Goal: Task Accomplishment & Management: Use online tool/utility

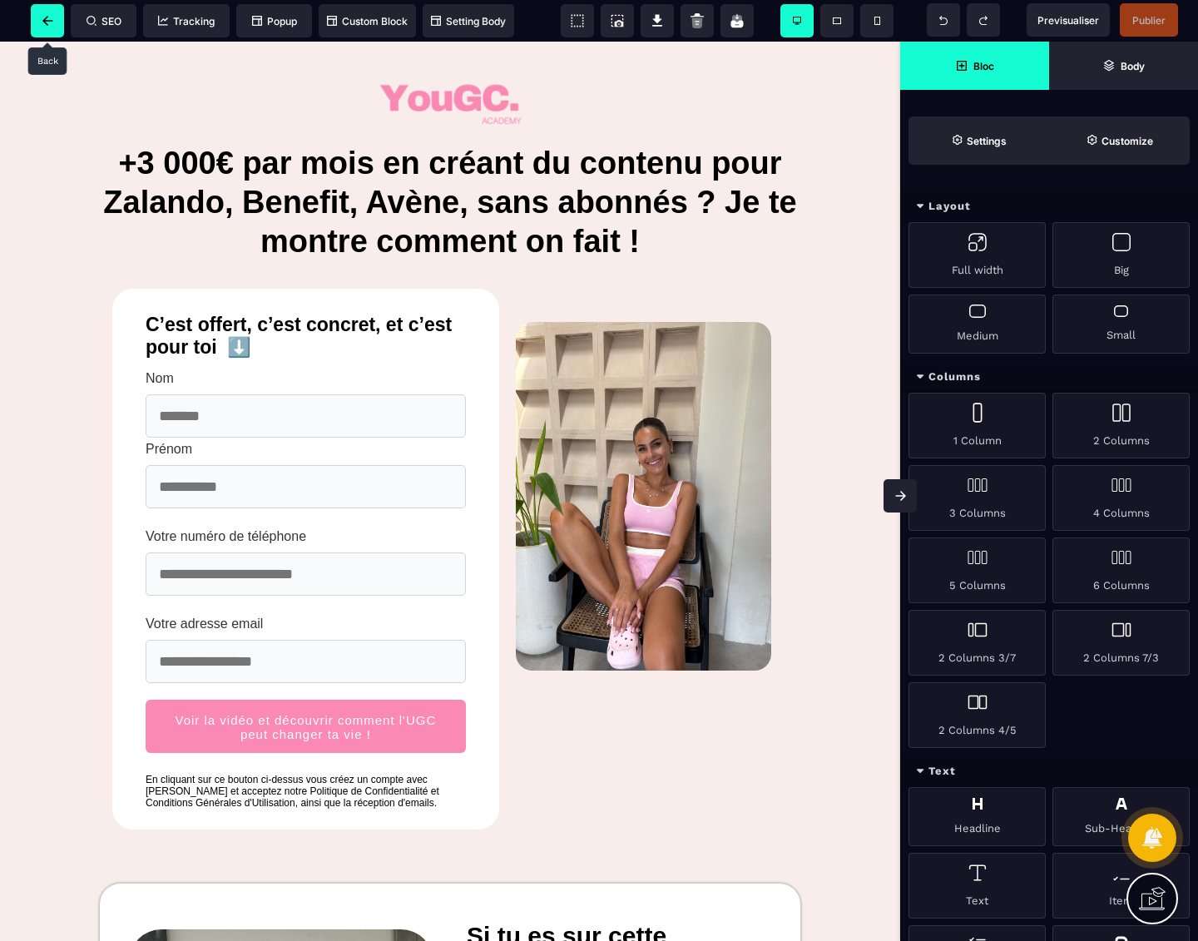
click at [36, 13] on span at bounding box center [47, 20] width 33 height 33
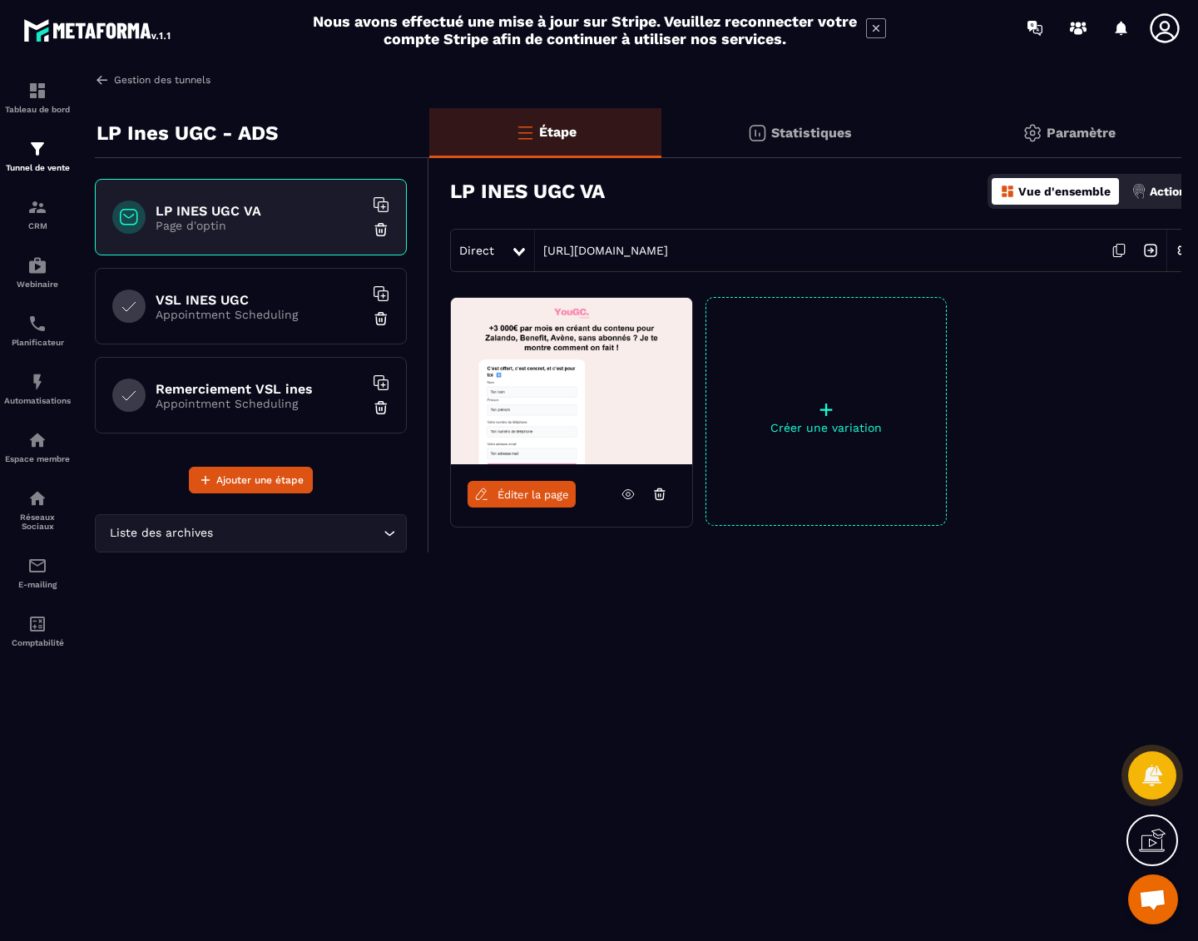
click at [111, 86] on link "Gestion des tunnels" at bounding box center [153, 79] width 116 height 15
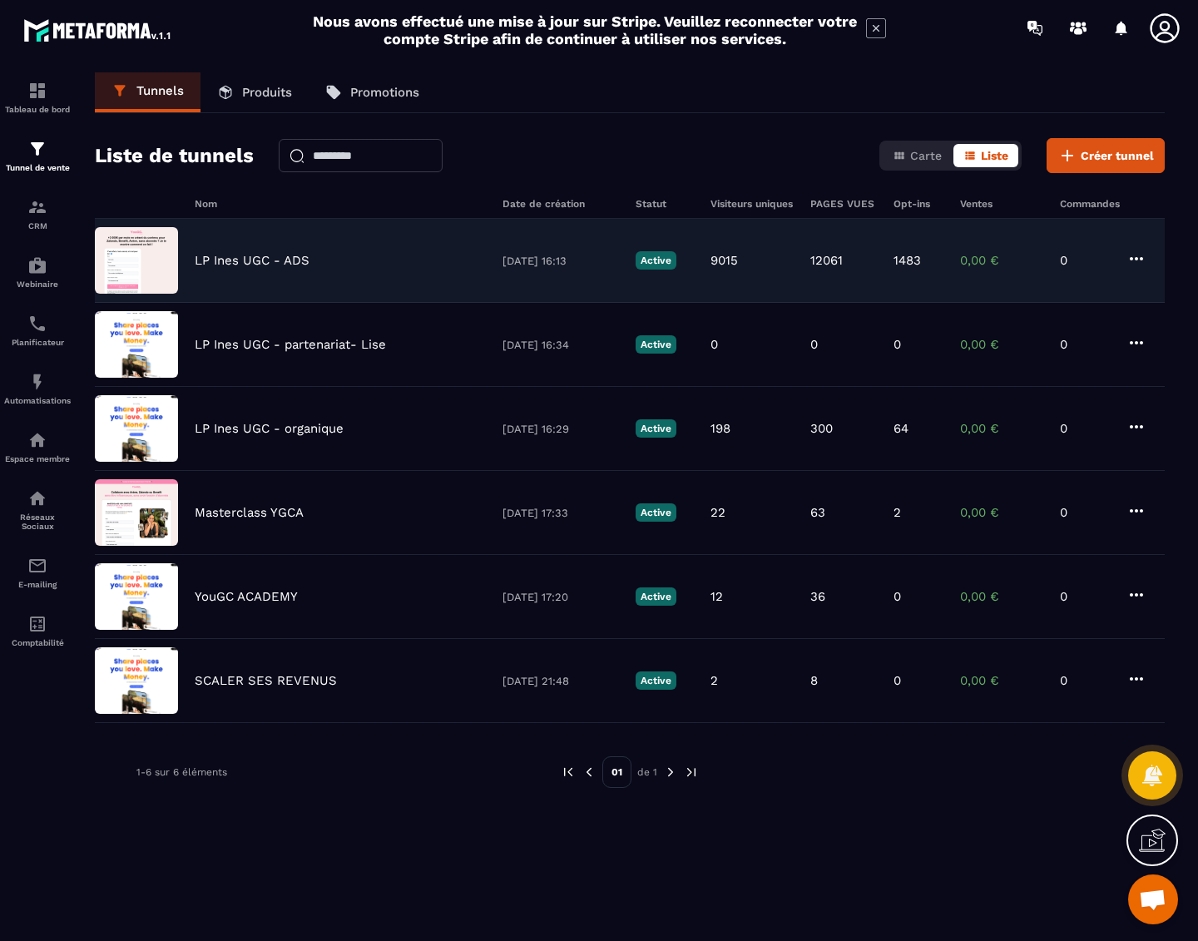
click at [220, 255] on p "LP Ines UGC - ADS" at bounding box center [252, 260] width 115 height 15
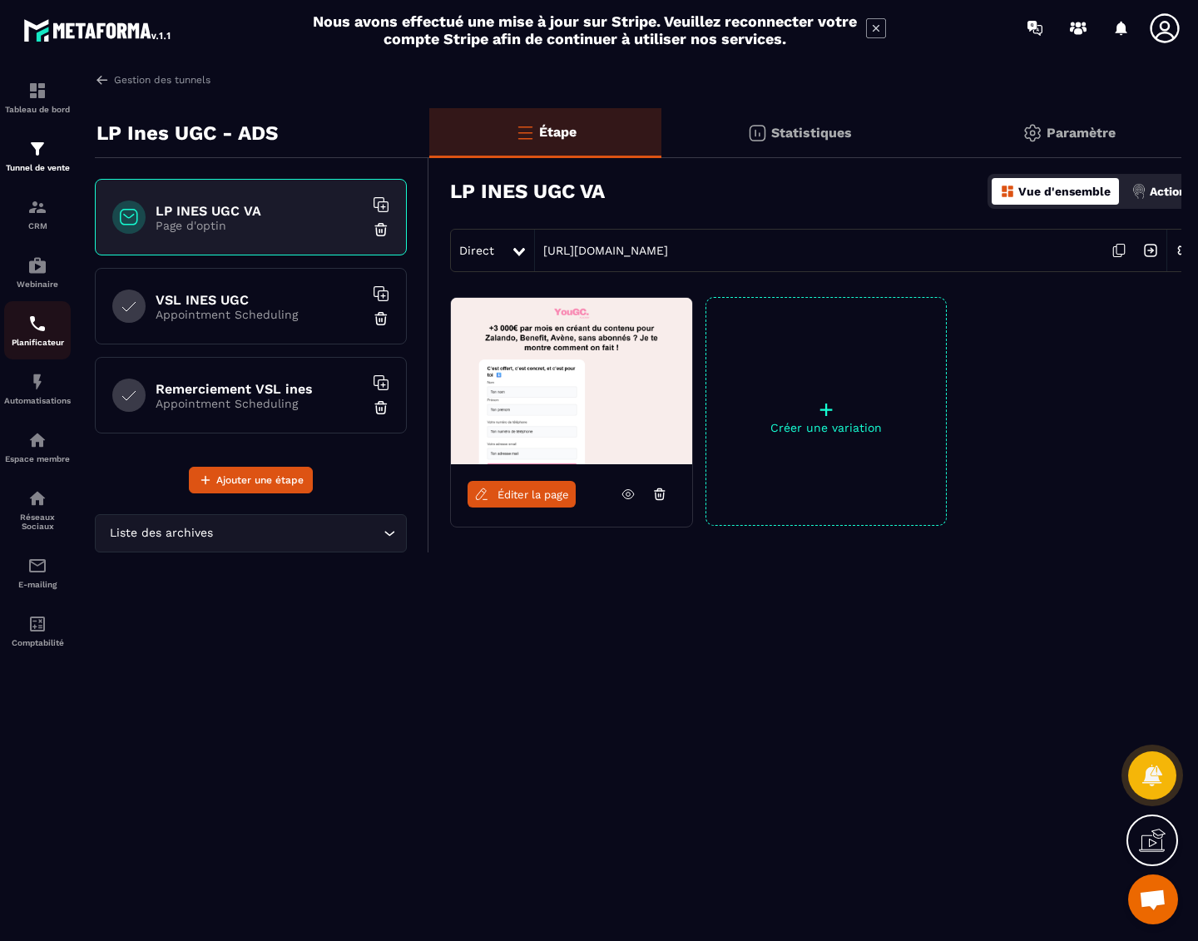
click at [23, 323] on div "Planificateur" at bounding box center [37, 330] width 67 height 33
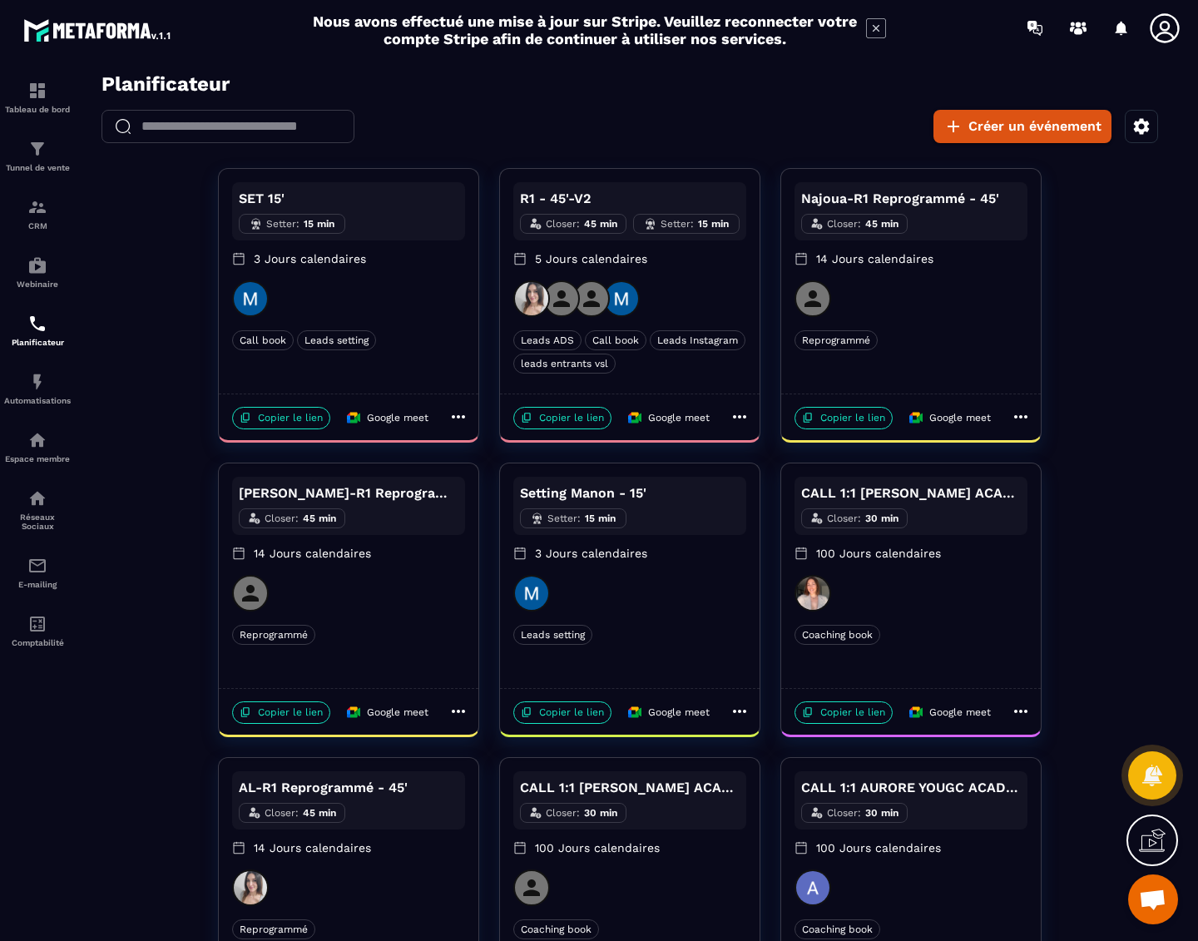
scroll to position [413, 0]
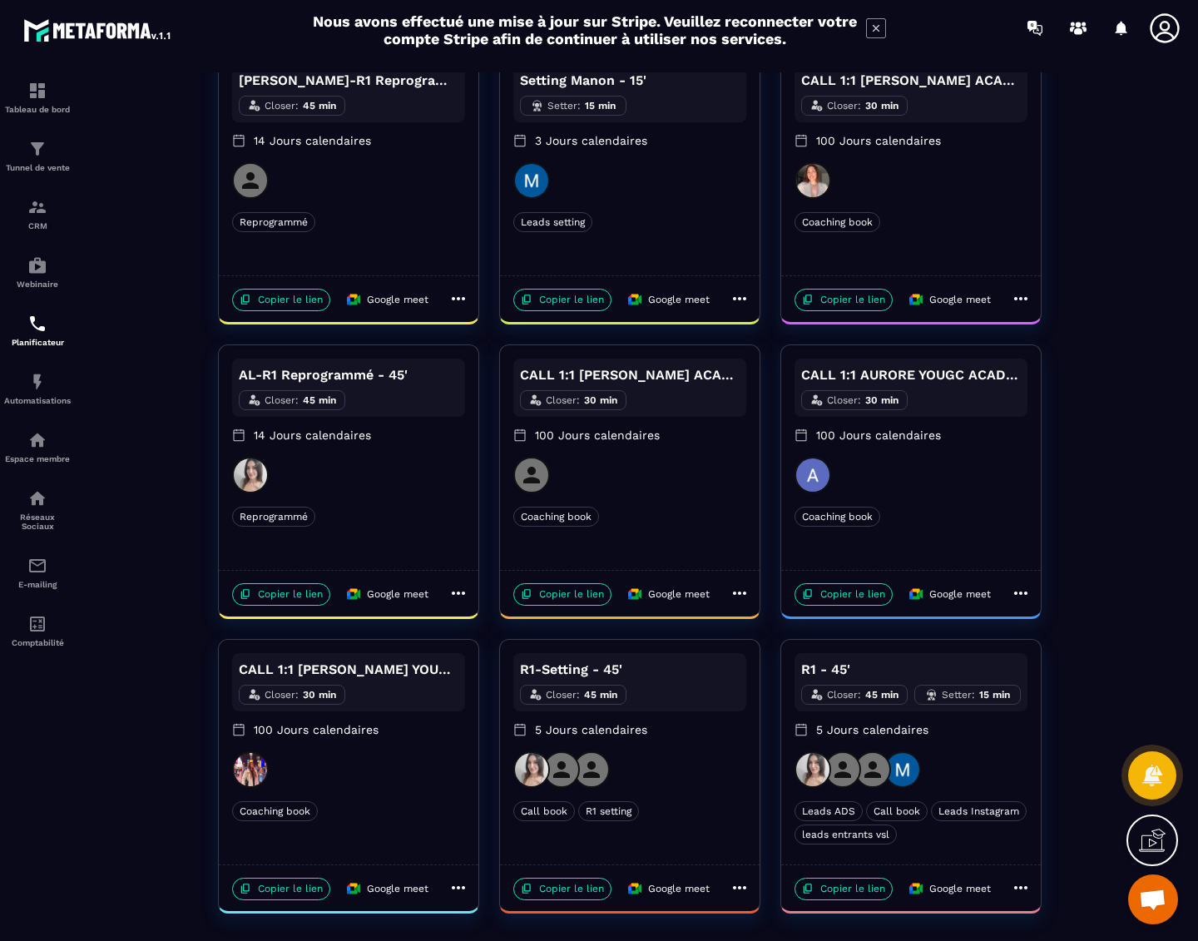
click at [976, 747] on div "R1 - 45' Closer : 45 min Setter : 15 min 5 Jours calendaires" at bounding box center [910, 702] width 233 height 98
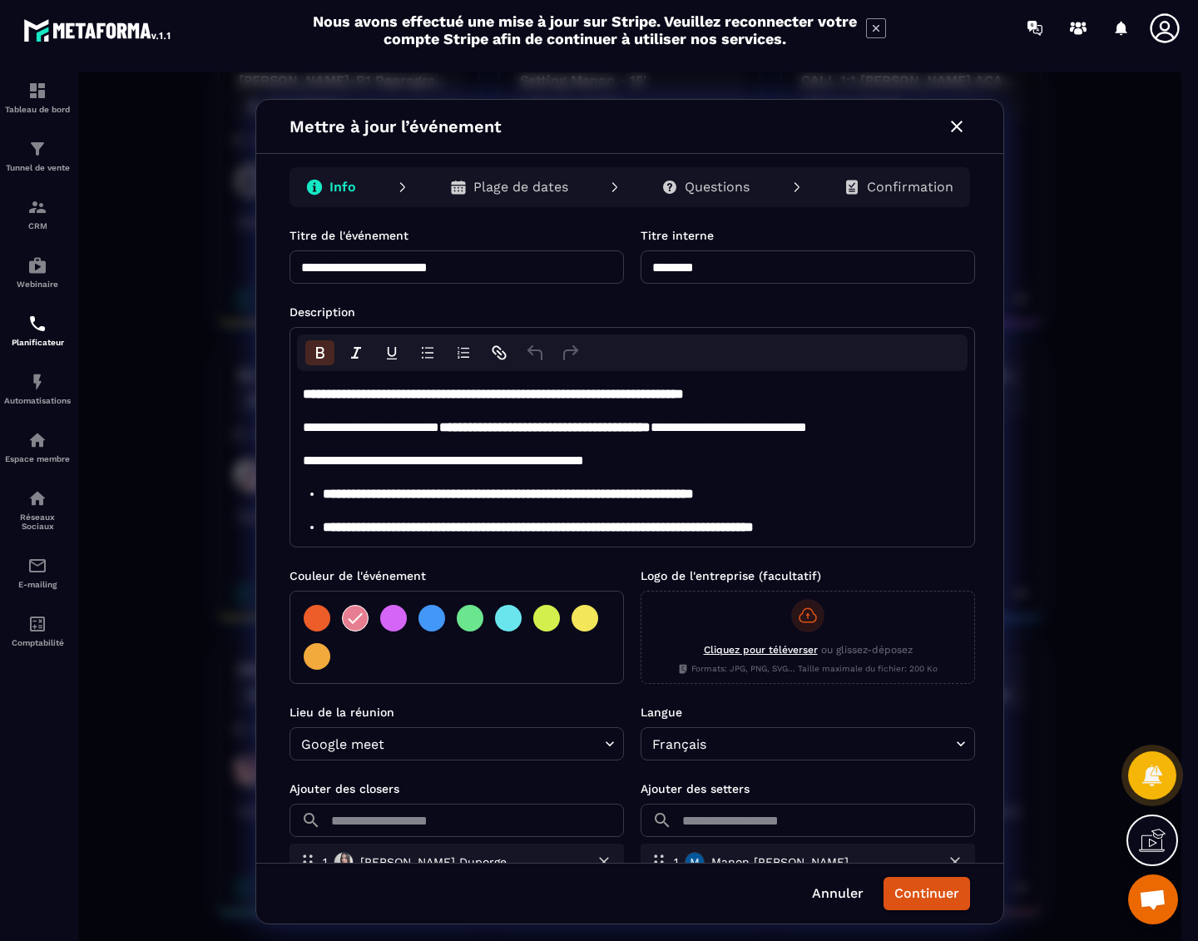
scroll to position [247, 0]
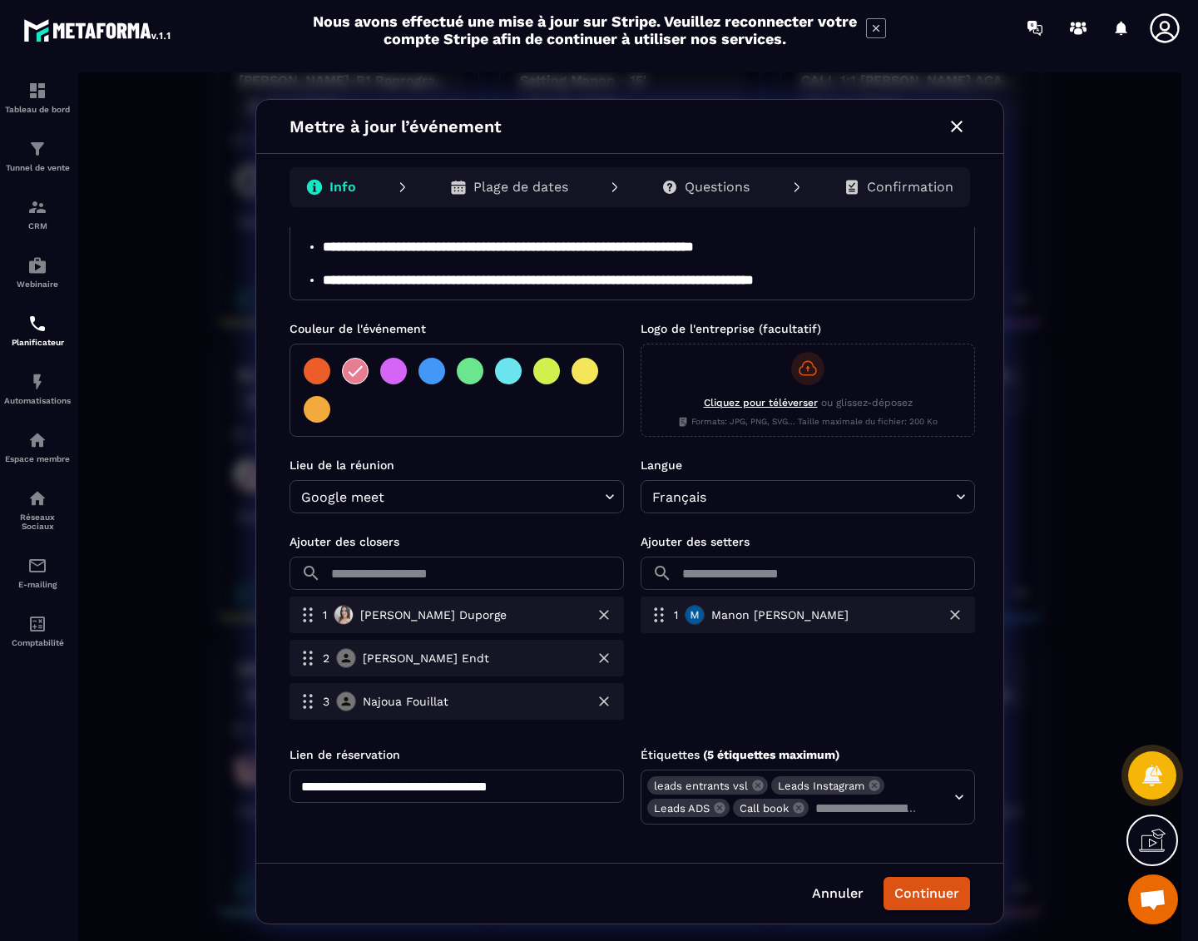
click at [958, 124] on icon "button" at bounding box center [957, 127] width 12 height 12
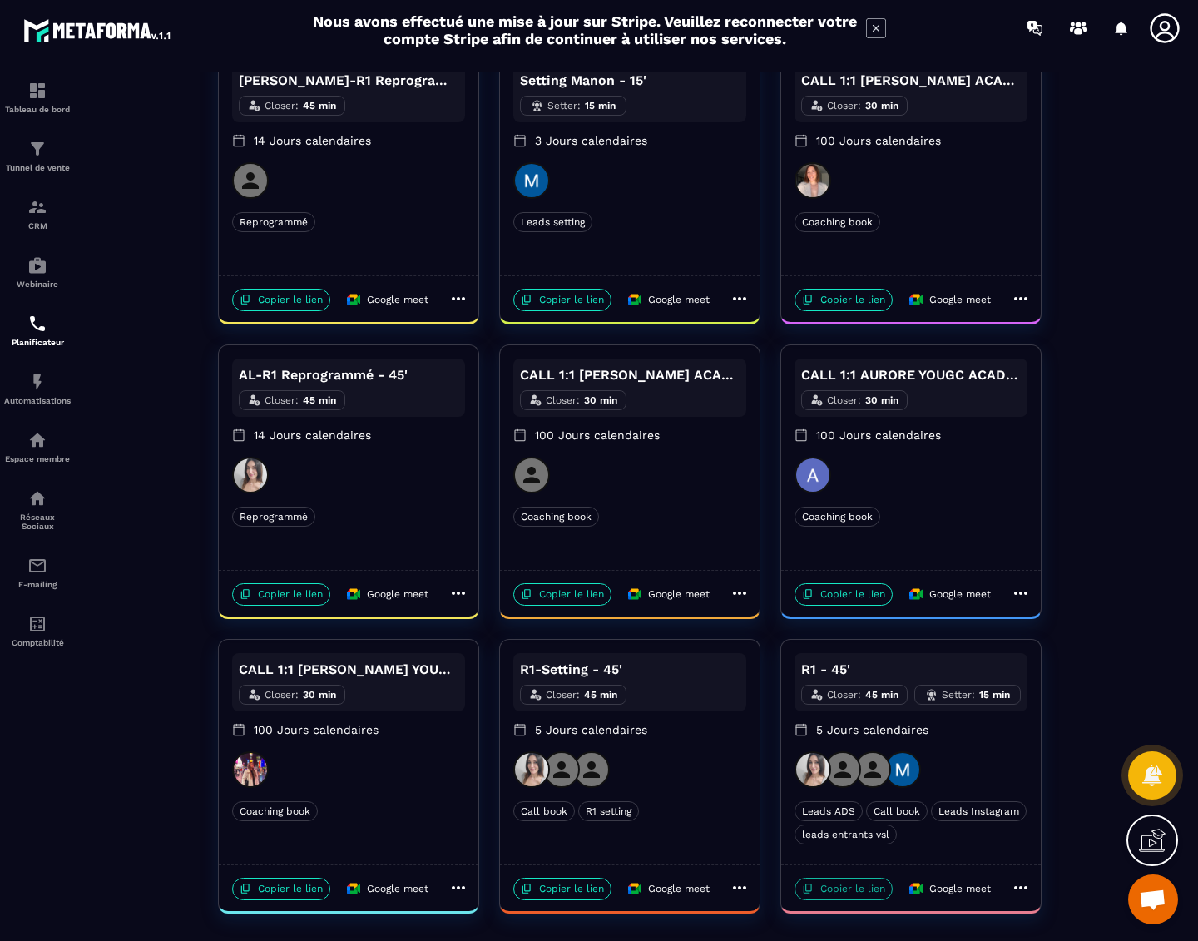
click at [837, 892] on p "Copier le lien" at bounding box center [843, 888] width 98 height 22
click at [145, 625] on div "SET 15' Setter : 15 min 3 Jours calendaires Call book Leads setting Call book L…" at bounding box center [629, 334] width 1103 height 1158
click at [124, 254] on div "SET 15' Setter : 15 min 3 Jours calendaires Call book Leads setting Call book L…" at bounding box center [629, 334] width 1103 height 1158
click at [1085, 655] on div "SET 15' Setter : 15 min 3 Jours calendaires Call book Leads setting Call book L…" at bounding box center [629, 334] width 1103 height 1158
click at [1077, 630] on div "SET 15' Setter : 15 min 3 Jours calendaires Call book Leads setting Call book L…" at bounding box center [629, 334] width 1103 height 1158
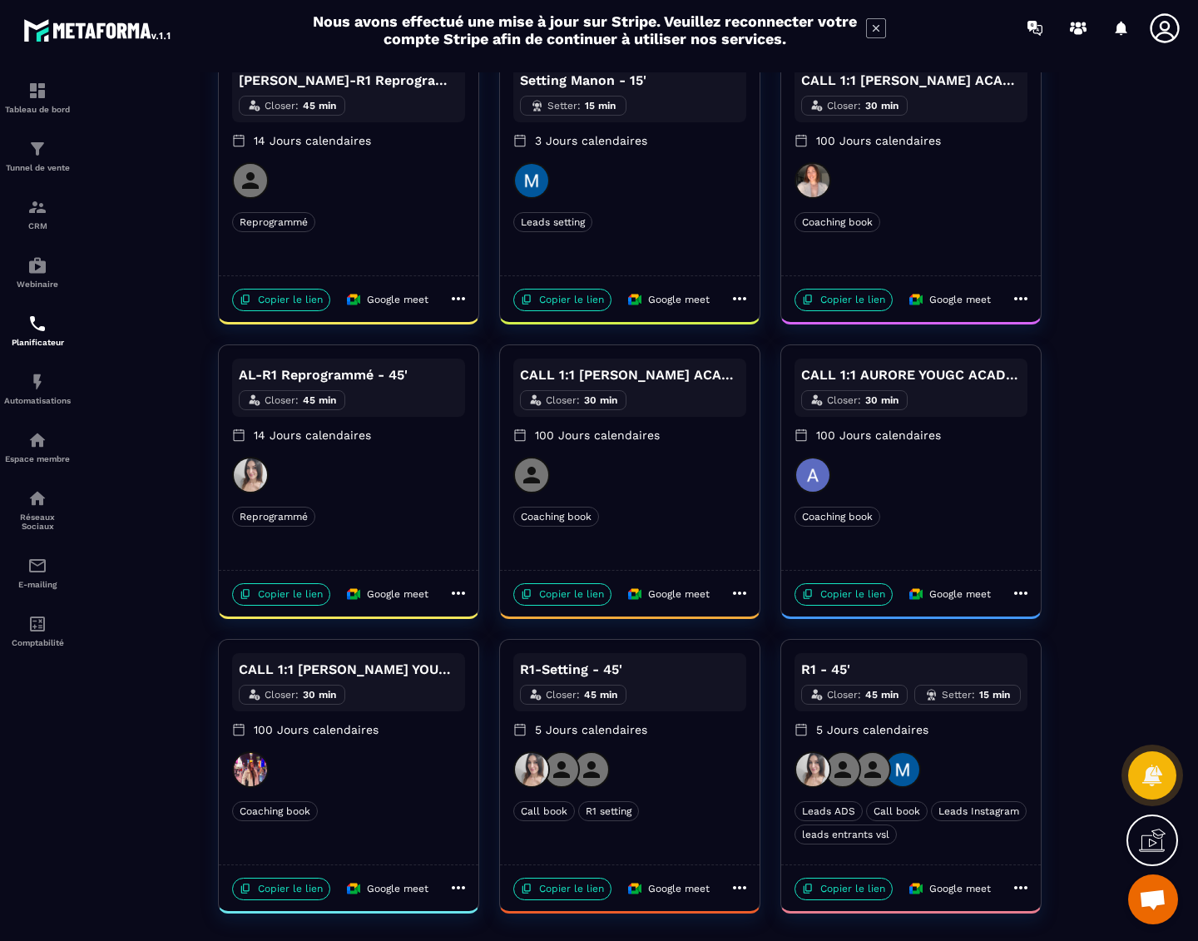
drag, startPoint x: 204, startPoint y: 569, endPoint x: 158, endPoint y: 584, distance: 48.1
click at [203, 569] on div "SET 15' Setter : 15 min 3 Jours calendaires Call book Leads setting Call book L…" at bounding box center [629, 334] width 1103 height 1158
